Goal: Navigation & Orientation: Understand site structure

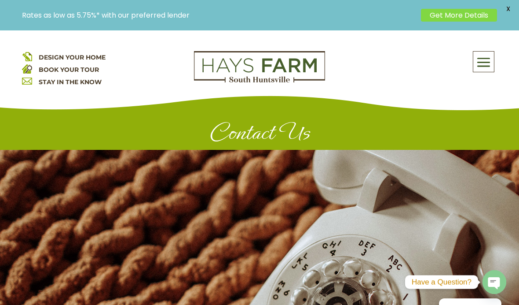
click at [488, 64] on span at bounding box center [483, 62] width 21 height 20
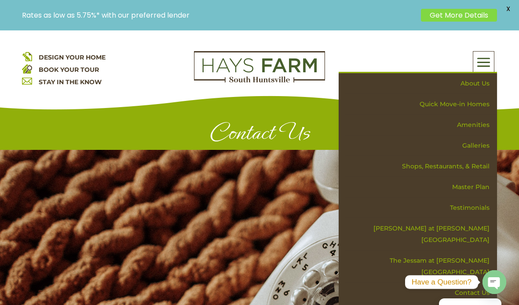
click at [472, 125] on link "Amenities" at bounding box center [421, 124] width 152 height 21
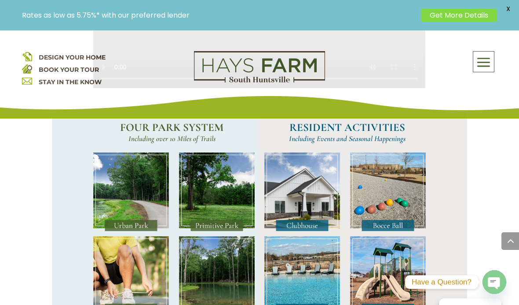
scroll to position [697, 0]
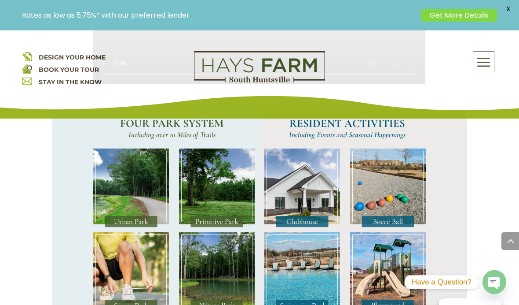
click at [137, 256] on img at bounding box center [131, 271] width 76 height 79
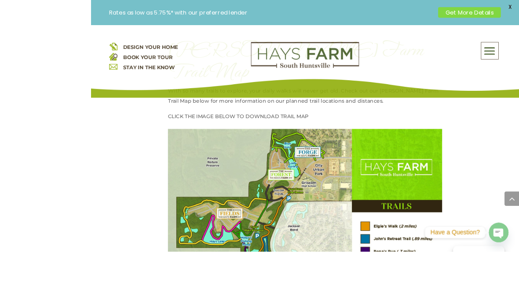
scroll to position [1110, 0]
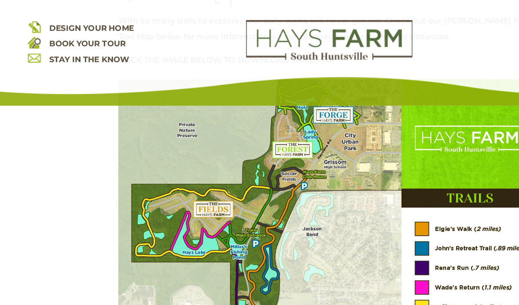
click at [381, 127] on img at bounding box center [259, 227] width 332 height 258
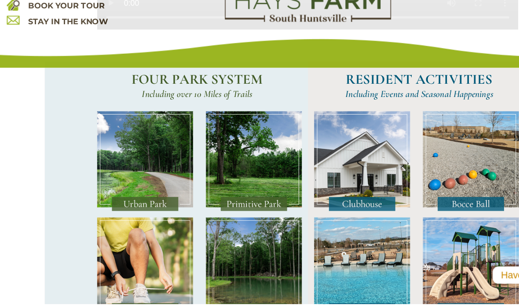
scroll to position [697, 0]
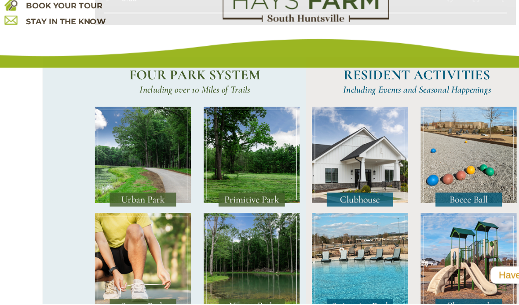
click at [119, 149] on img at bounding box center [131, 188] width 76 height 79
click at [120, 149] on img at bounding box center [131, 188] width 76 height 79
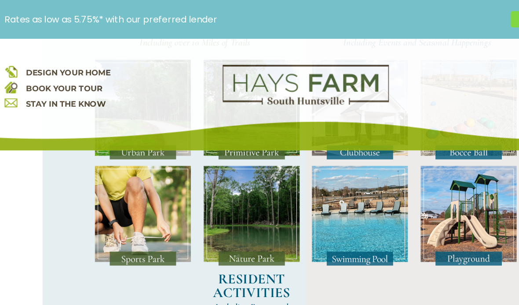
scroll to position [776, 0]
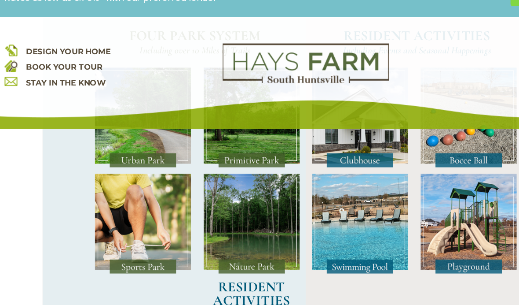
click at [304, 156] on img at bounding box center [302, 193] width 76 height 79
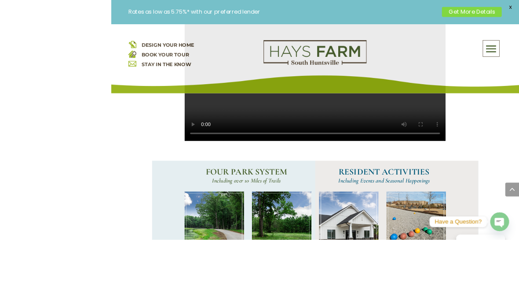
scroll to position [700, 0]
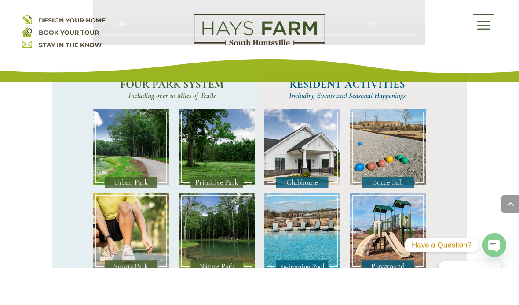
click at [312, 163] on img at bounding box center [302, 185] width 76 height 79
click at [319, 146] on img at bounding box center [302, 185] width 76 height 79
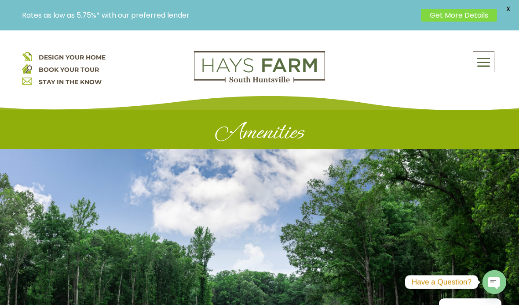
scroll to position [0, 0]
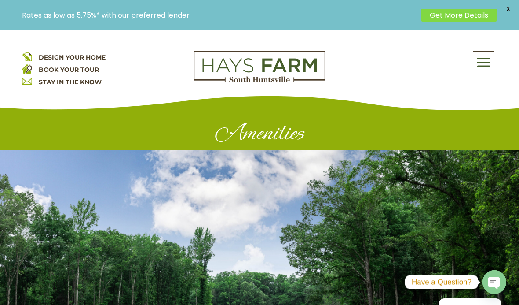
click at [492, 53] on span at bounding box center [483, 62] width 21 height 20
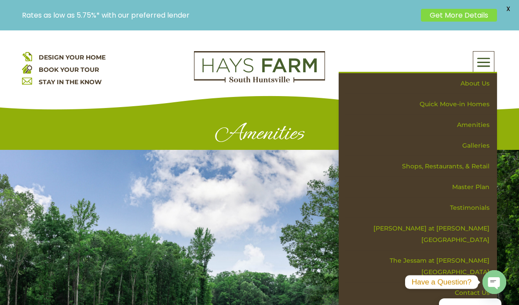
click at [467, 163] on link "Shops, Restaurants, & Retail" at bounding box center [421, 166] width 152 height 21
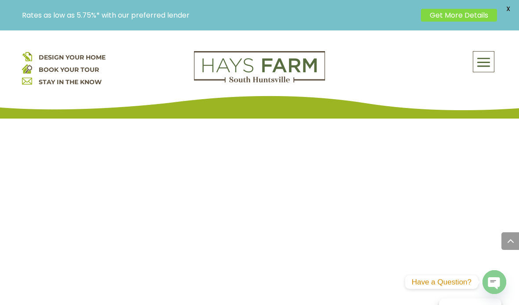
scroll to position [1760, 0]
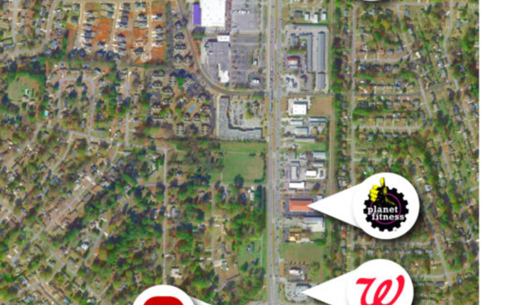
click at [117, 53] on img at bounding box center [259, 184] width 332 height 443
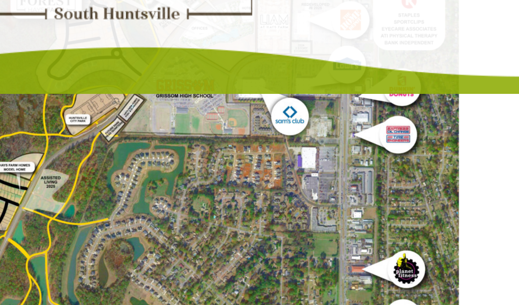
click at [179, 73] on img at bounding box center [259, 184] width 332 height 443
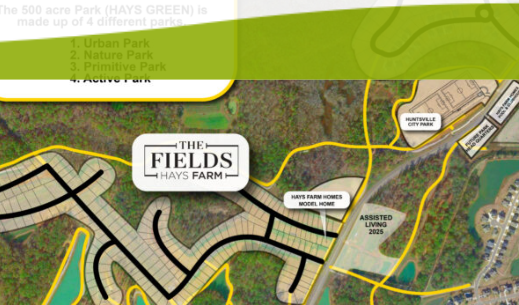
click at [149, 30] on div "DESIGN YOUR HOME BOOK YOUR TOUR STAY IN THE KNOW About Us Quick Move-in Homes A…" at bounding box center [259, 74] width 519 height 88
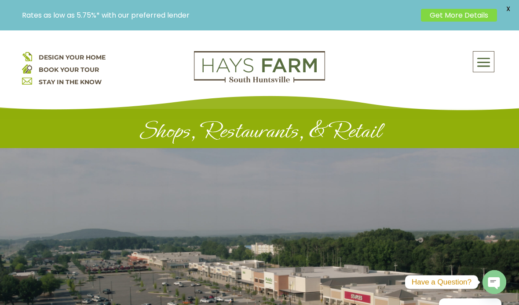
scroll to position [0, 0]
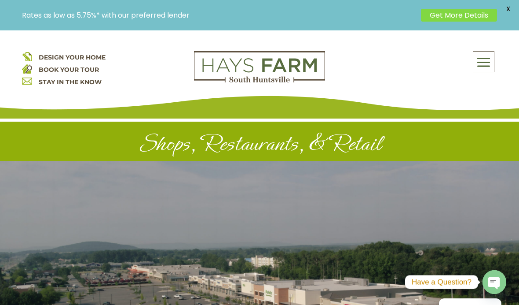
click at [485, 61] on span at bounding box center [483, 62] width 21 height 20
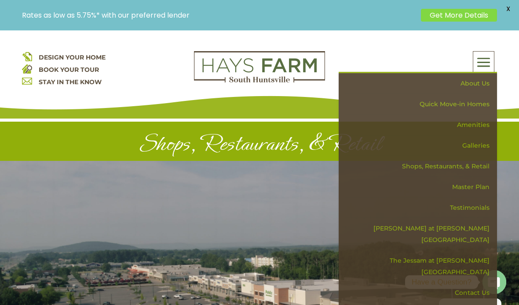
click at [469, 187] on link "Master Plan" at bounding box center [421, 186] width 152 height 21
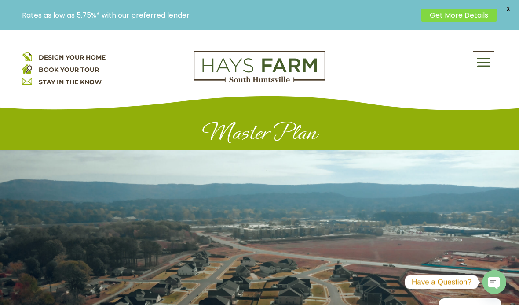
click at [483, 66] on span at bounding box center [483, 62] width 21 height 20
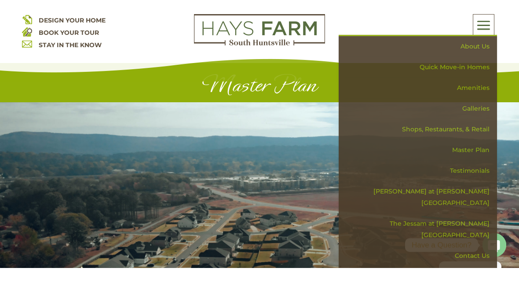
scroll to position [23, 0]
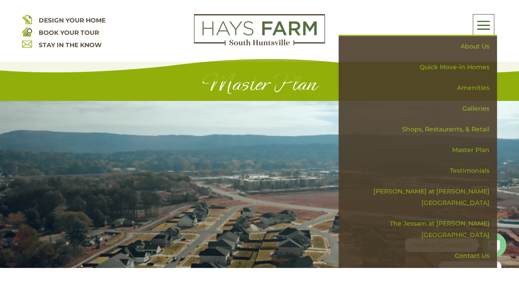
click at [480, 135] on link "Galleries" at bounding box center [421, 145] width 152 height 21
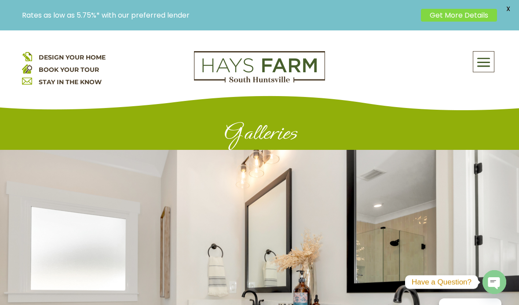
click at [485, 64] on span at bounding box center [483, 62] width 21 height 20
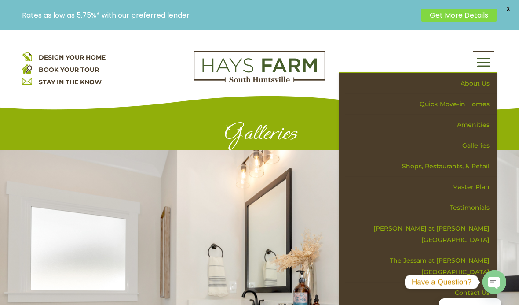
click at [478, 81] on link "About Us" at bounding box center [421, 83] width 152 height 21
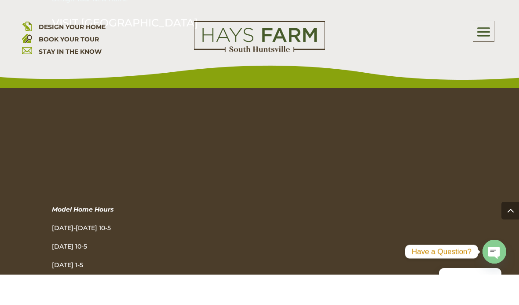
scroll to position [1432, 0]
